Goal: Check status: Check status

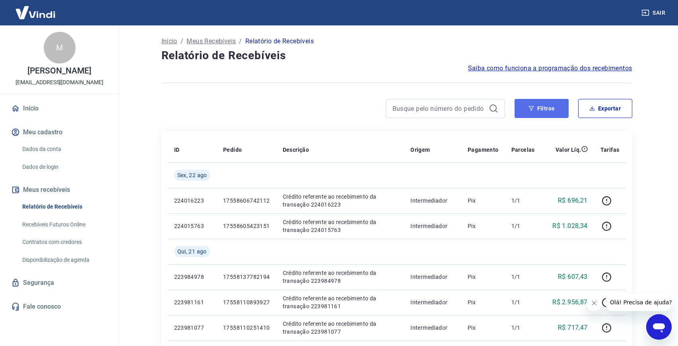
click at [530, 103] on button "Filtros" at bounding box center [541, 108] width 54 height 19
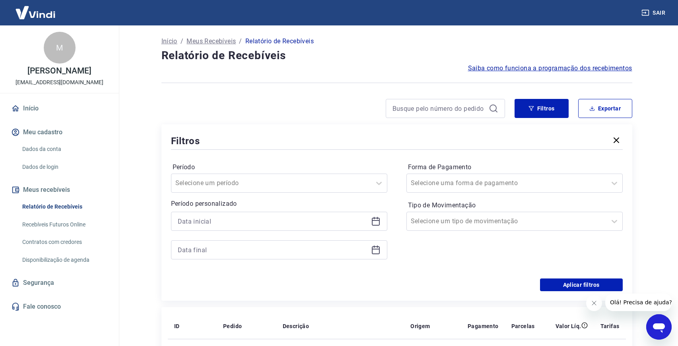
click at [376, 220] on icon at bounding box center [376, 222] width 10 height 10
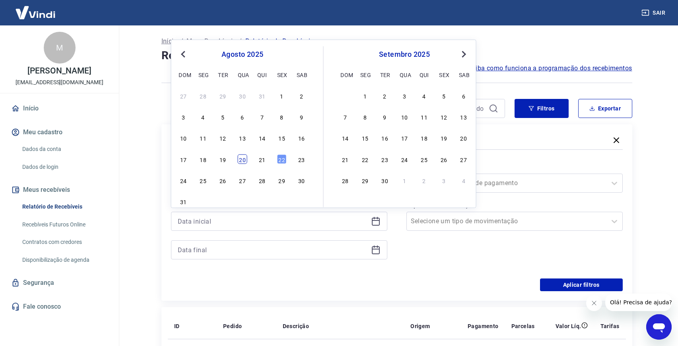
click at [239, 158] on div "20" at bounding box center [243, 159] width 10 height 10
type input "[DATE]"
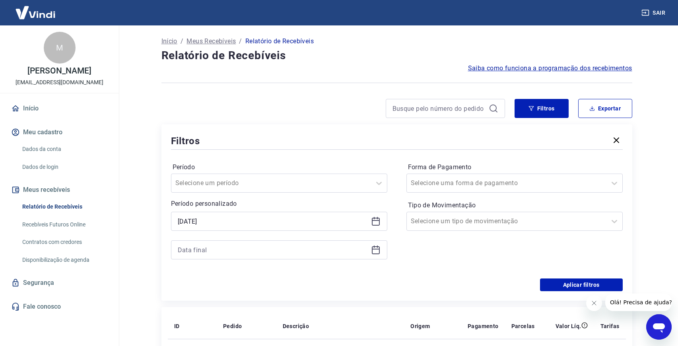
click at [376, 248] on icon at bounding box center [376, 250] width 10 height 10
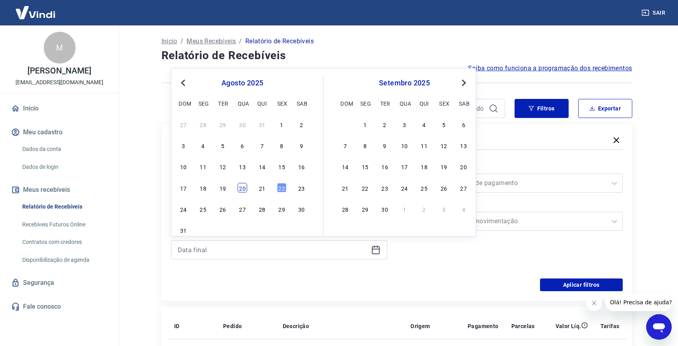
click at [245, 188] on div "20" at bounding box center [243, 188] width 10 height 10
type input "[DATE]"
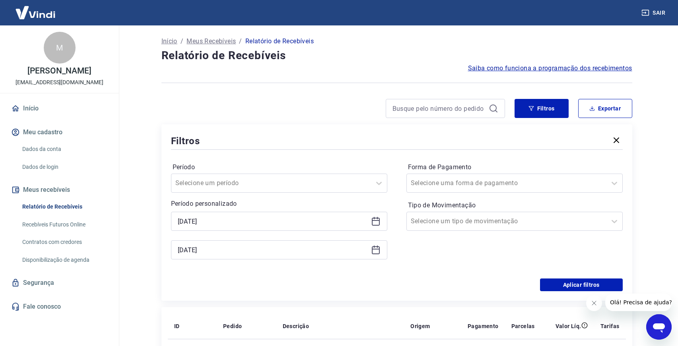
click at [448, 290] on div "Aplicar filtros" at bounding box center [396, 285] width 451 height 13
click at [571, 285] on button "Aplicar filtros" at bounding box center [581, 285] width 83 height 13
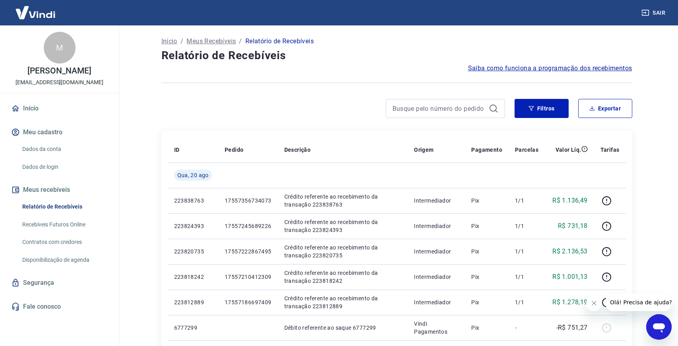
click at [597, 304] on button "Fechar mensagem da empresa" at bounding box center [594, 303] width 16 height 16
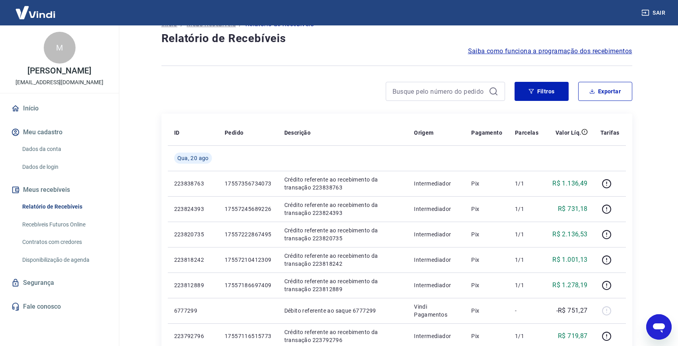
scroll to position [7, 0]
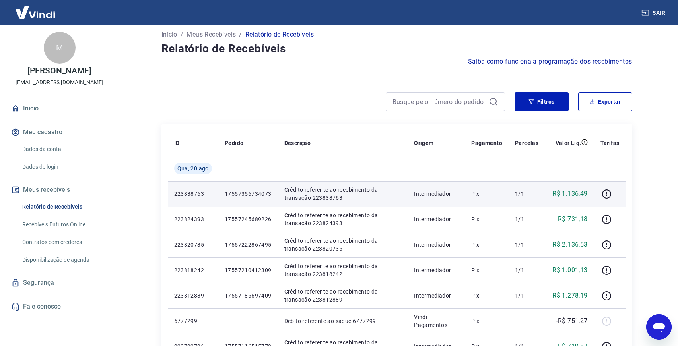
click at [230, 192] on p "17557356734073" at bounding box center [248, 194] width 47 height 8
copy p "17557356734073"
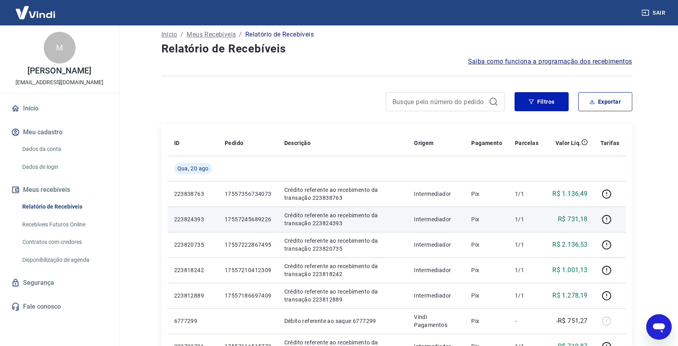
click at [230, 218] on p "17557245689226" at bounding box center [248, 219] width 47 height 8
copy p "17557245689226"
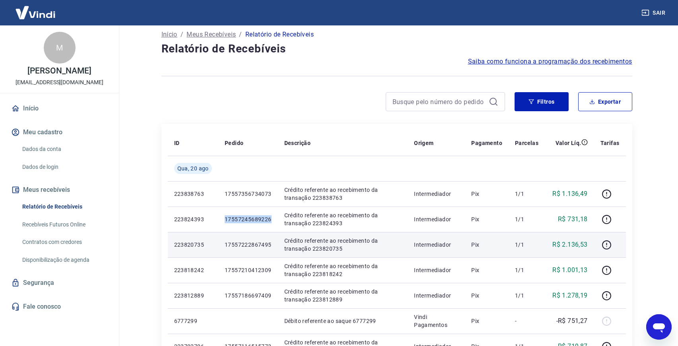
click at [227, 245] on p "17557222867495" at bounding box center [248, 245] width 47 height 8
copy p "17557222867495"
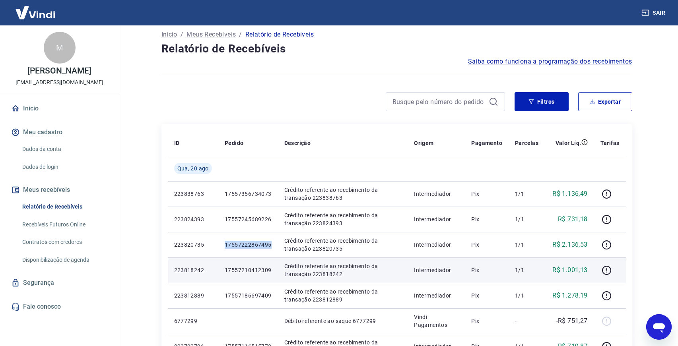
click at [240, 264] on td "17557210412309" at bounding box center [248, 270] width 60 height 25
copy p "17557210412309"
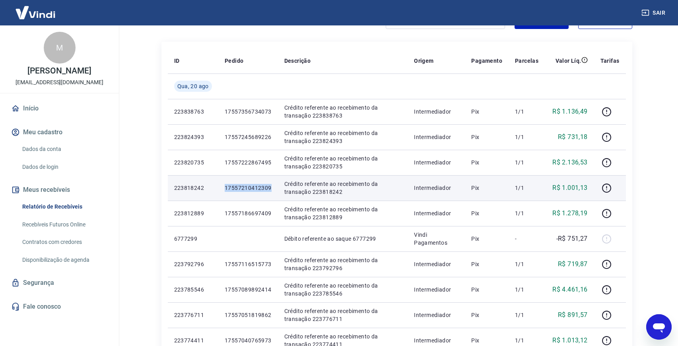
scroll to position [101, 0]
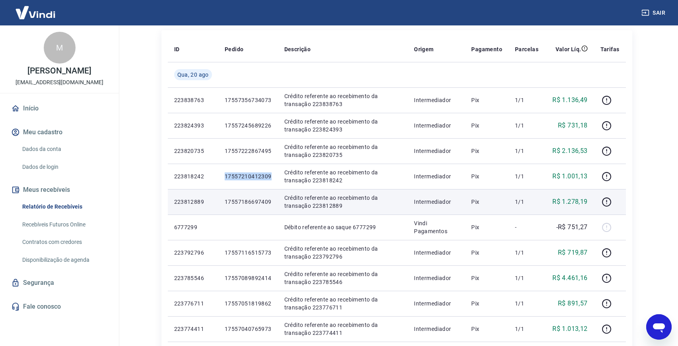
click at [248, 202] on p "17557186697409" at bounding box center [248, 202] width 47 height 8
copy p "17557186697409"
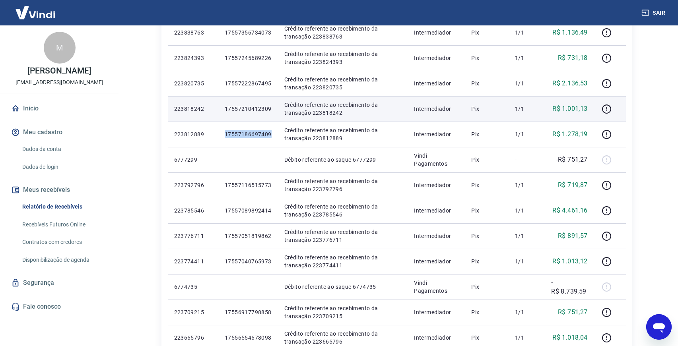
scroll to position [188, 0]
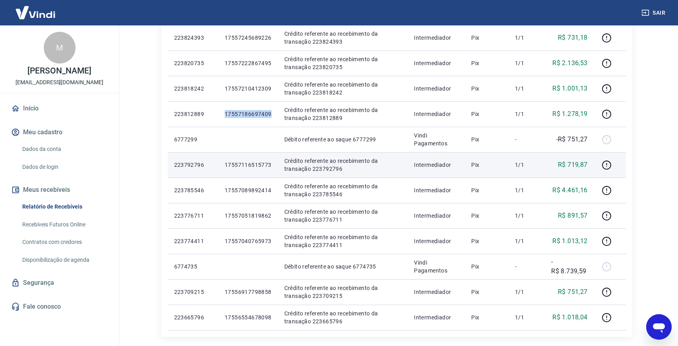
click at [239, 163] on p "17557116515773" at bounding box center [248, 165] width 47 height 8
copy p "17557116515773"
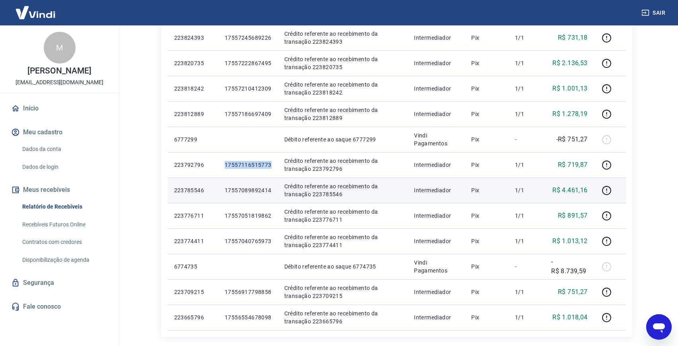
click at [254, 189] on p "17557089892414" at bounding box center [248, 190] width 47 height 8
copy p "17557089892414"
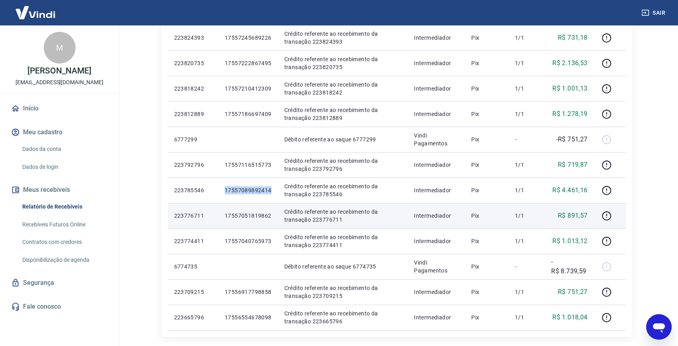
click at [251, 214] on p "17557051819862" at bounding box center [248, 216] width 47 height 8
copy p "17557051819862"
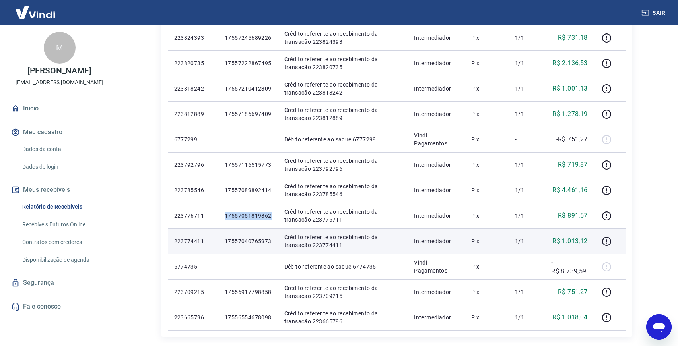
click at [256, 237] on p "17557040765973" at bounding box center [248, 241] width 47 height 8
copy p "17557040765973"
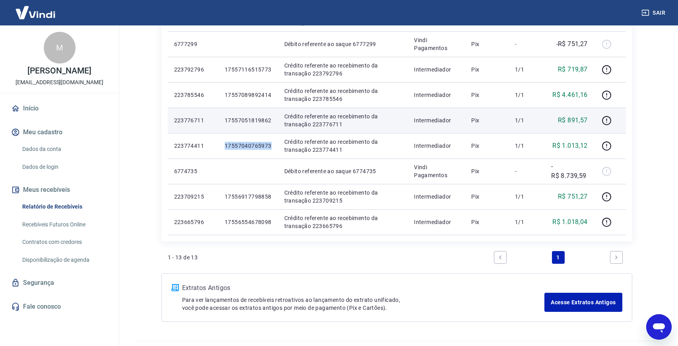
scroll to position [291, 0]
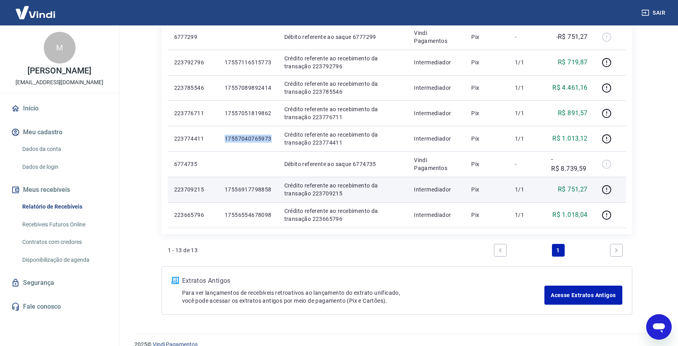
click at [249, 188] on p "17556917798858" at bounding box center [248, 190] width 47 height 8
copy p "17556917798858"
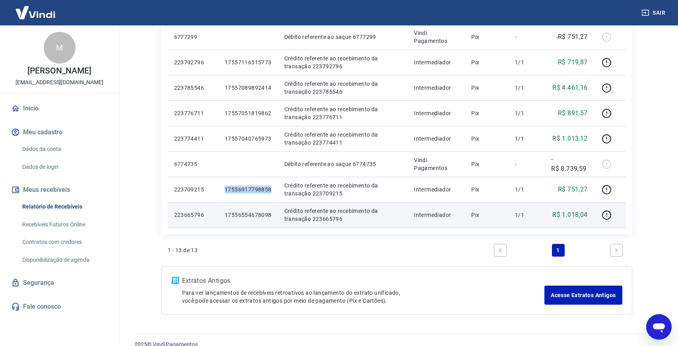
click at [246, 215] on p "17556554678098" at bounding box center [248, 215] width 47 height 8
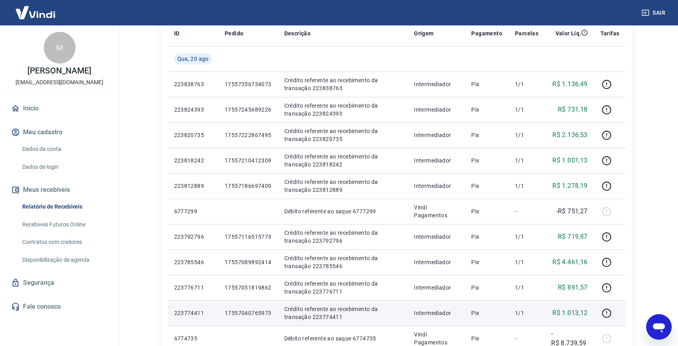
scroll to position [0, 0]
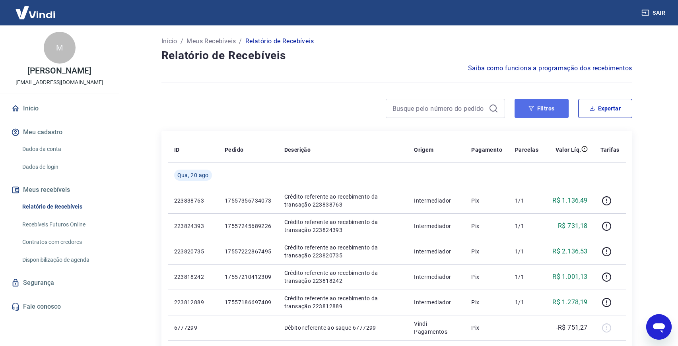
click at [523, 104] on button "Filtros" at bounding box center [541, 108] width 54 height 19
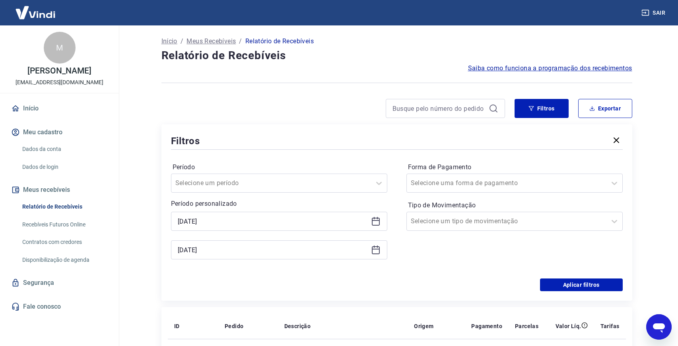
click at [376, 220] on icon at bounding box center [376, 222] width 10 height 10
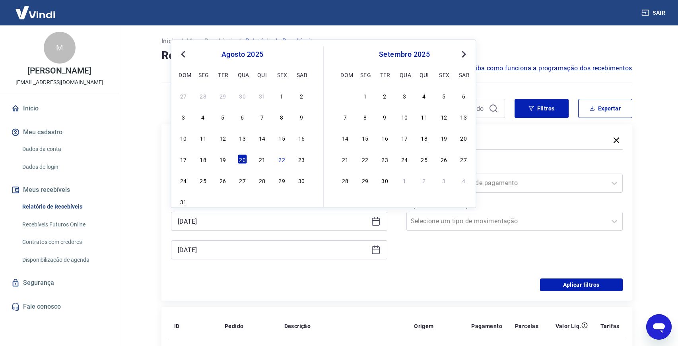
click at [261, 154] on div "17 18 19 20 21 22 23" at bounding box center [243, 159] width 130 height 12
click at [265, 160] on div "21" at bounding box center [262, 159] width 10 height 10
type input "[DATE]"
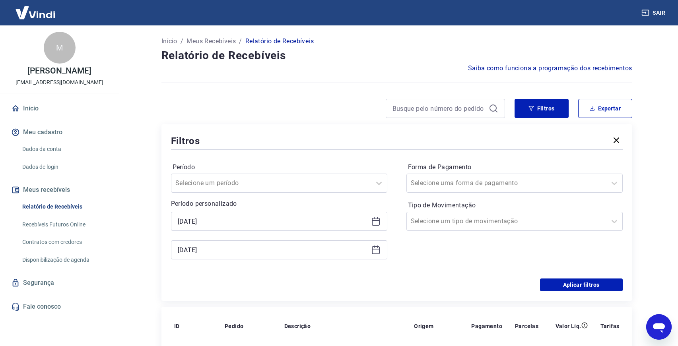
click at [376, 248] on icon at bounding box center [376, 250] width 10 height 10
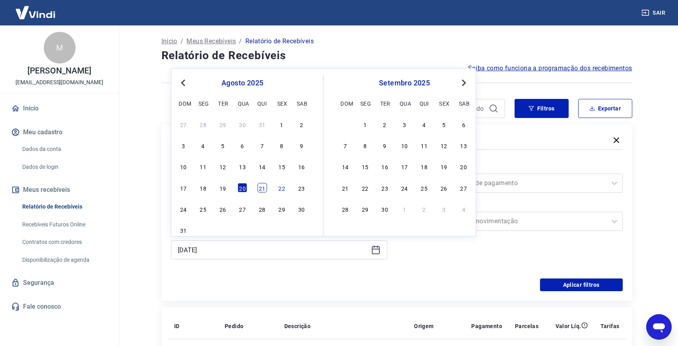
click at [260, 187] on div "21" at bounding box center [262, 188] width 10 height 10
type input "[DATE]"
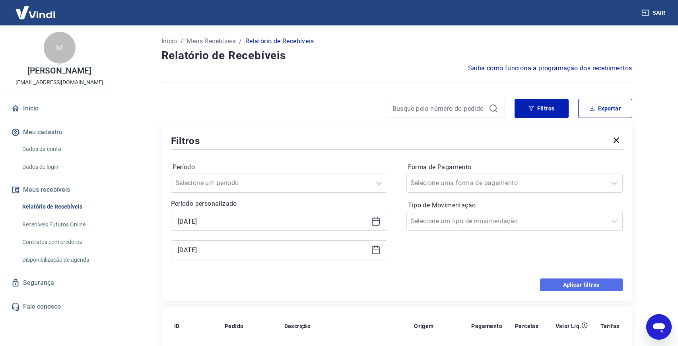
click at [551, 286] on button "Aplicar filtros" at bounding box center [581, 285] width 83 height 13
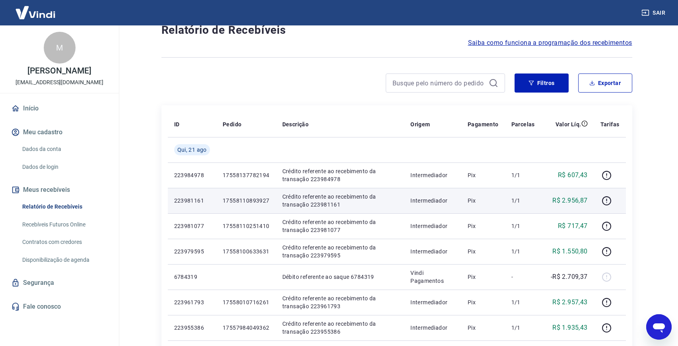
scroll to position [16, 0]
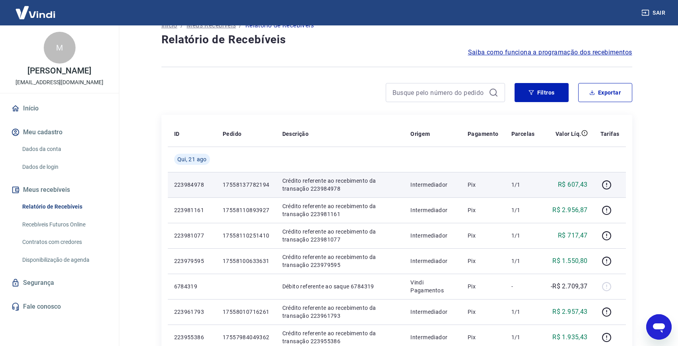
click at [255, 185] on p "17558137782194" at bounding box center [246, 185] width 47 height 8
click at [250, 183] on p "17558137782194" at bounding box center [246, 185] width 47 height 8
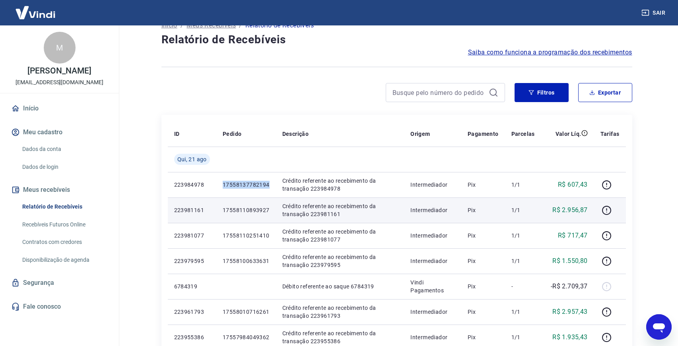
click at [241, 209] on p "17558110893927" at bounding box center [246, 210] width 47 height 8
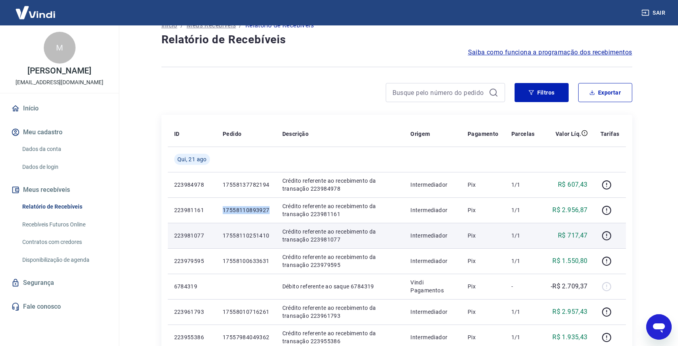
click at [245, 238] on p "17558110251410" at bounding box center [246, 236] width 47 height 8
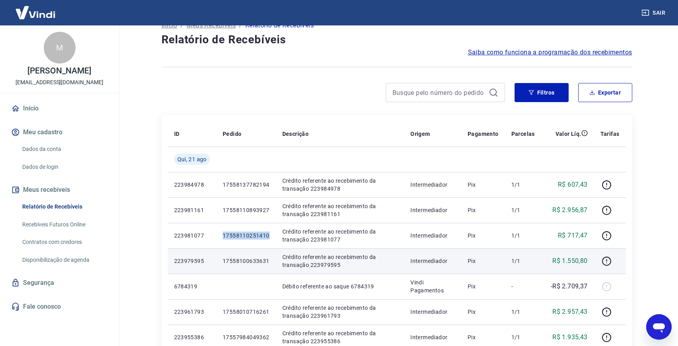
click at [246, 261] on p "17558100633631" at bounding box center [246, 261] width 47 height 8
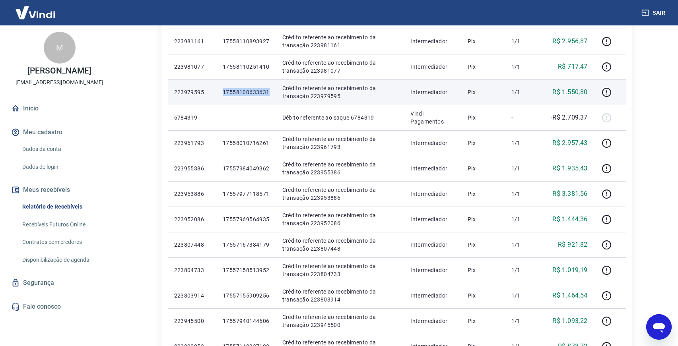
scroll to position [197, 0]
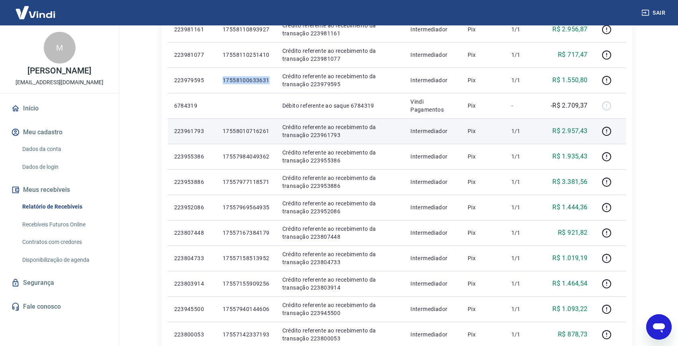
click at [255, 132] on p "17558010716261" at bounding box center [246, 131] width 47 height 8
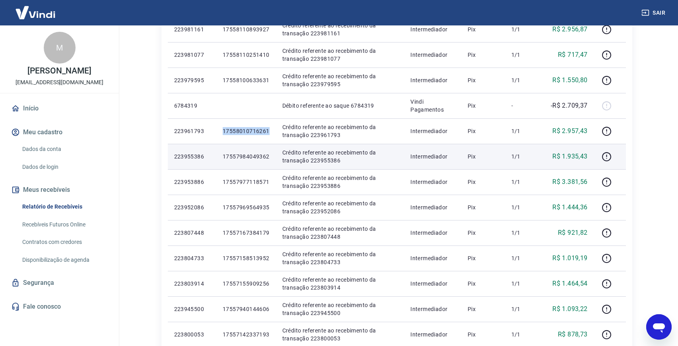
click at [258, 159] on p "17557984049362" at bounding box center [246, 157] width 47 height 8
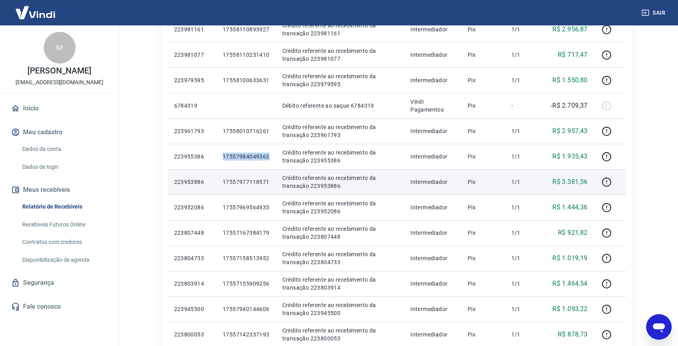
click at [255, 180] on p "17557977118571" at bounding box center [246, 182] width 47 height 8
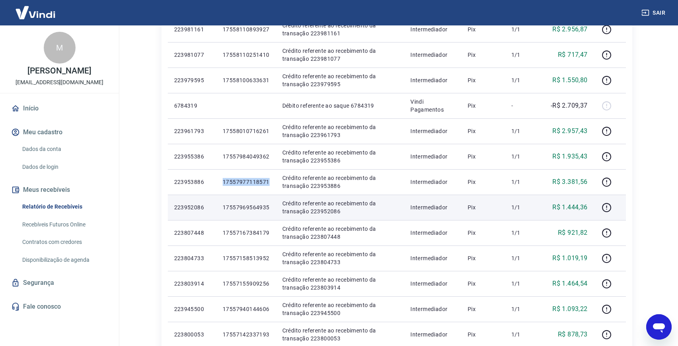
click at [247, 205] on p "17557969564935" at bounding box center [246, 207] width 47 height 8
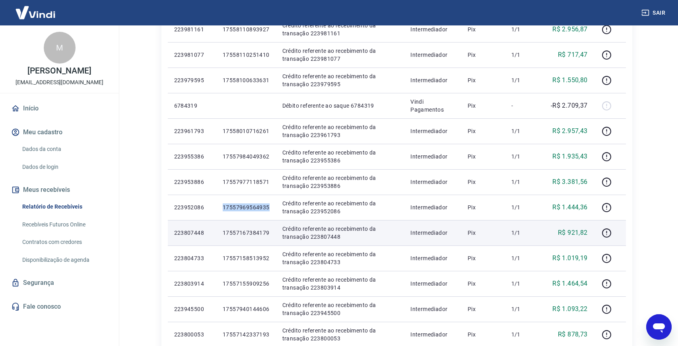
click at [249, 232] on p "17557167384179" at bounding box center [246, 233] width 47 height 8
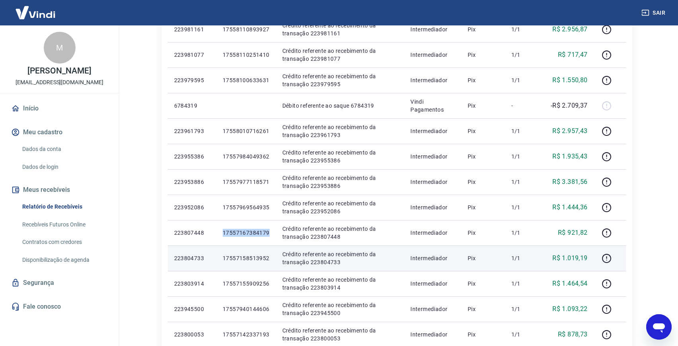
click at [245, 258] on p "17557158513952" at bounding box center [246, 258] width 47 height 8
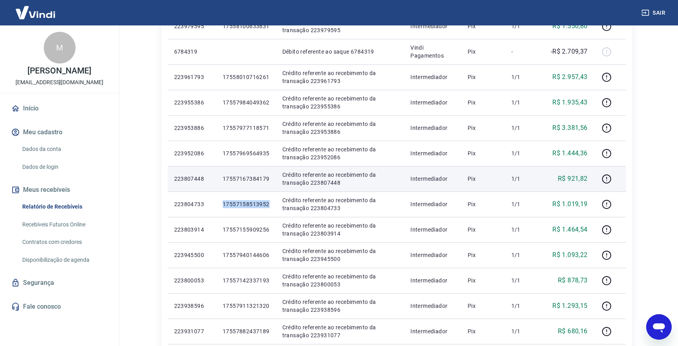
scroll to position [306, 0]
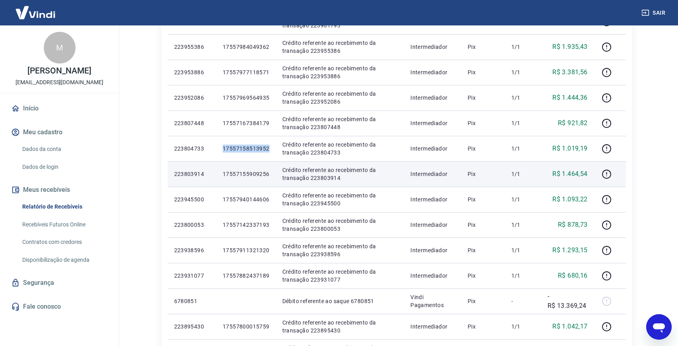
click at [234, 172] on p "17557155909256" at bounding box center [246, 174] width 47 height 8
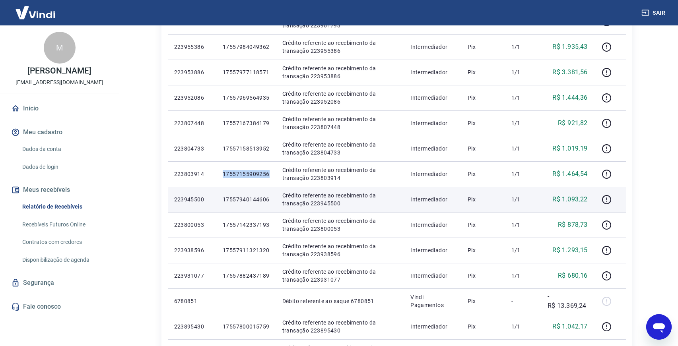
click at [252, 198] on p "17557940144606" at bounding box center [246, 200] width 47 height 8
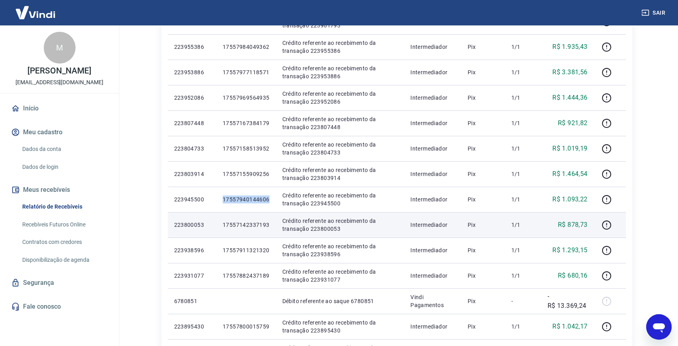
click at [248, 227] on p "17557142337193" at bounding box center [246, 225] width 47 height 8
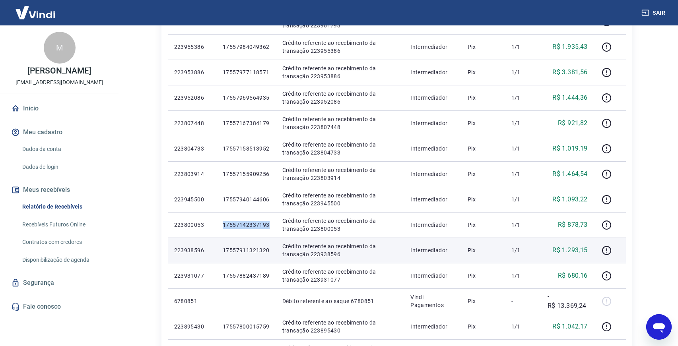
click at [246, 252] on p "17557911321320" at bounding box center [246, 250] width 47 height 8
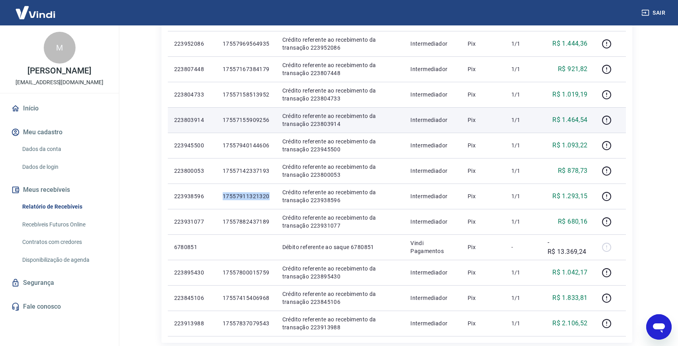
scroll to position [367, 0]
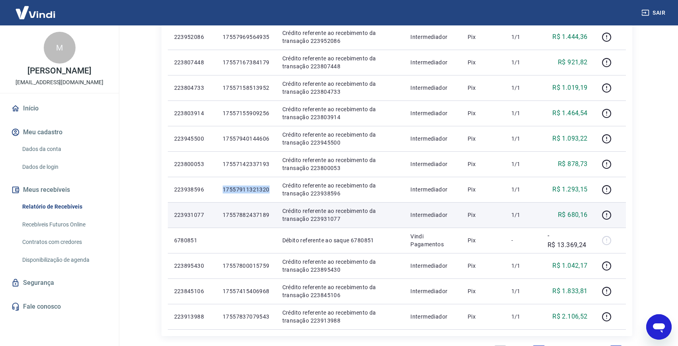
click at [250, 214] on p "17557882437189" at bounding box center [246, 215] width 47 height 8
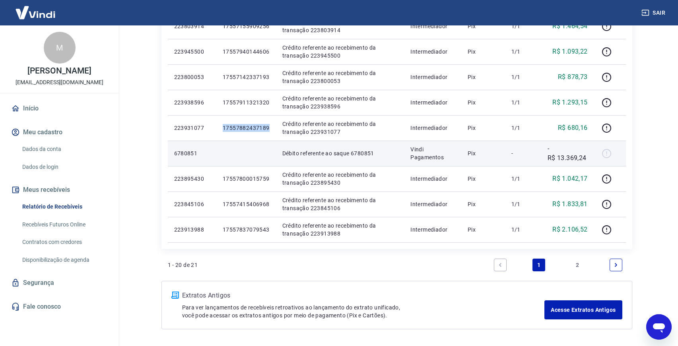
scroll to position [466, 0]
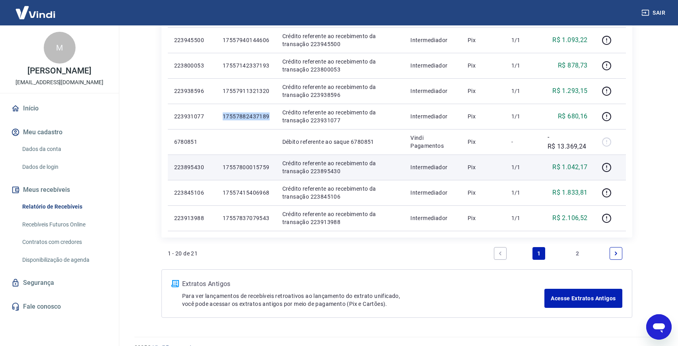
click at [254, 167] on p "17557800015759" at bounding box center [246, 167] width 47 height 8
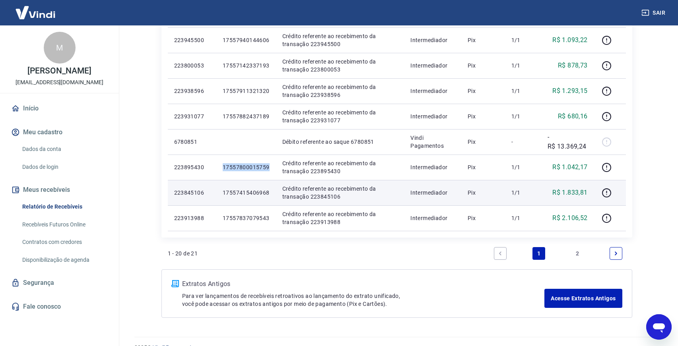
click at [246, 190] on p "17557415406968" at bounding box center [246, 193] width 47 height 8
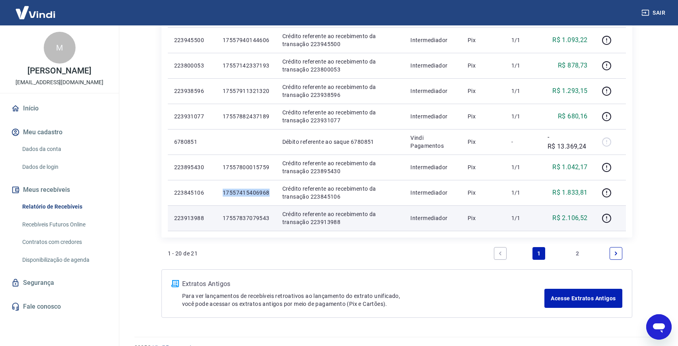
click at [256, 221] on p "17557837079543" at bounding box center [246, 218] width 47 height 8
click at [255, 216] on p "17557837079543" at bounding box center [246, 218] width 47 height 8
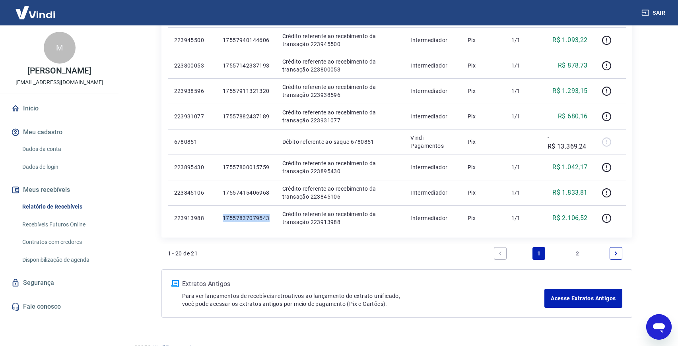
click at [578, 252] on link "2" at bounding box center [577, 253] width 13 height 13
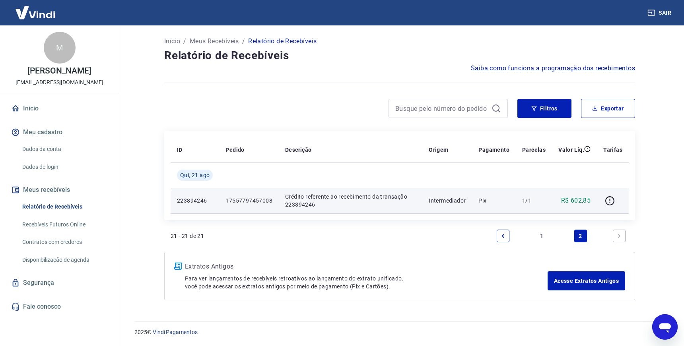
click at [261, 197] on p "17557797457008" at bounding box center [248, 201] width 47 height 8
